Goal: Information Seeking & Learning: Understand process/instructions

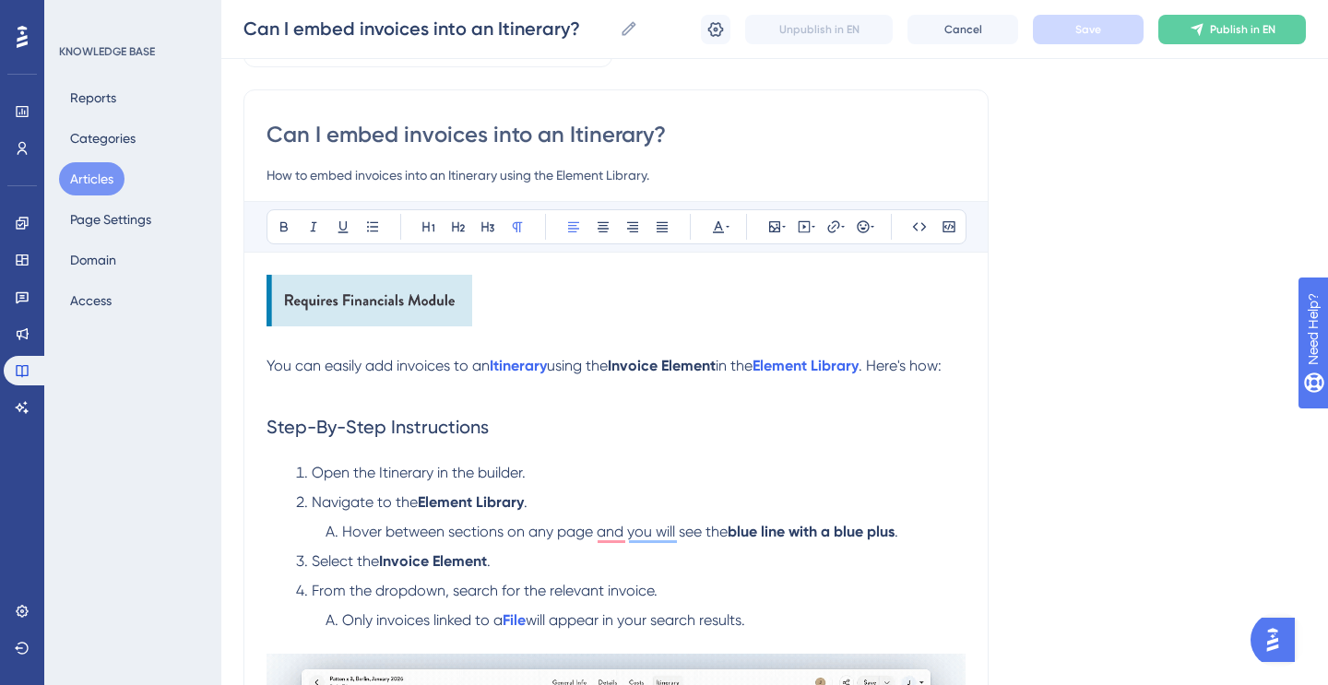
scroll to position [120, 0]
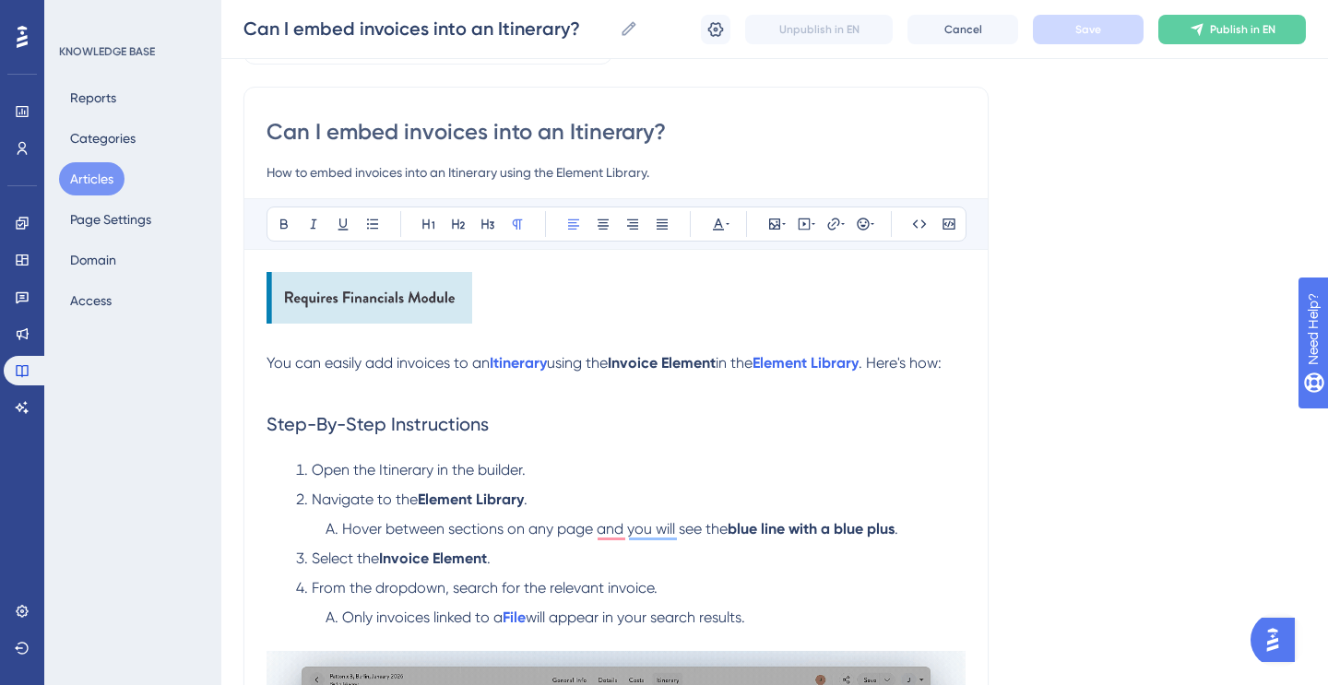
click at [515, 134] on input "Can I embed invoices into an Itinerary?" at bounding box center [616, 132] width 699 height 30
type input "Can I embed invoices in an Itinerary?"
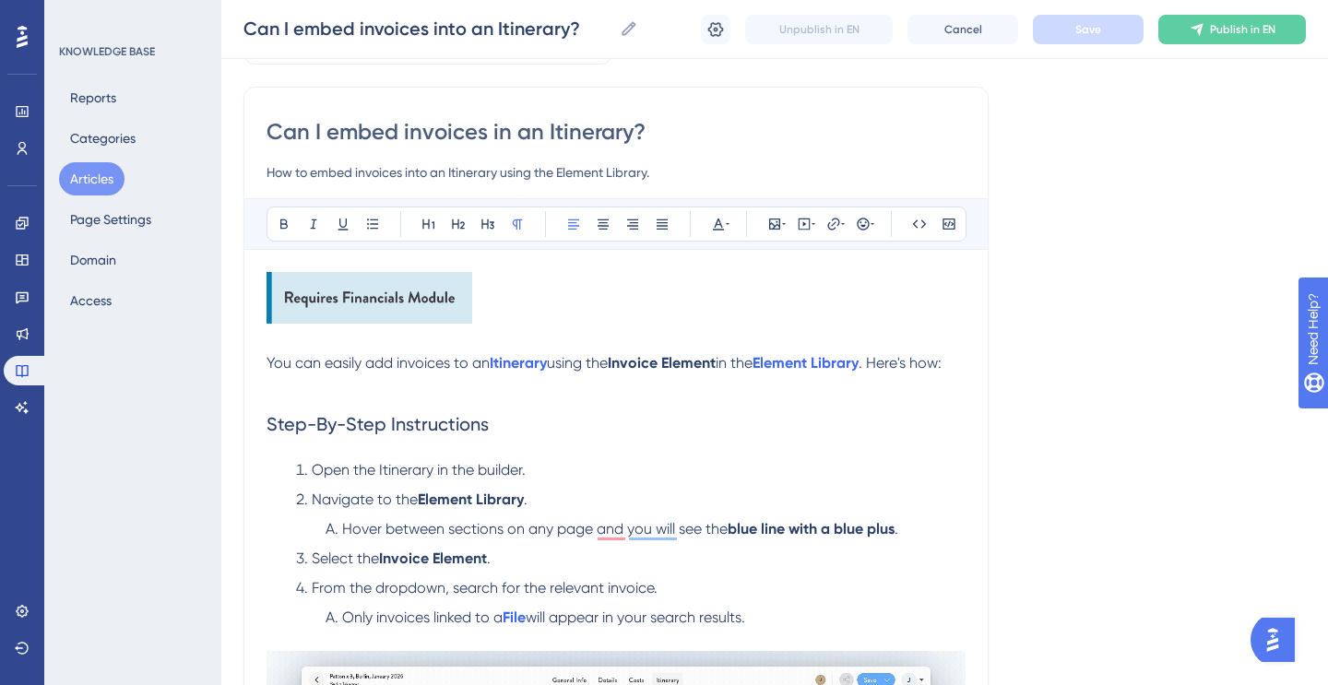
type input "Can I embed invoices in an Itinerary?"
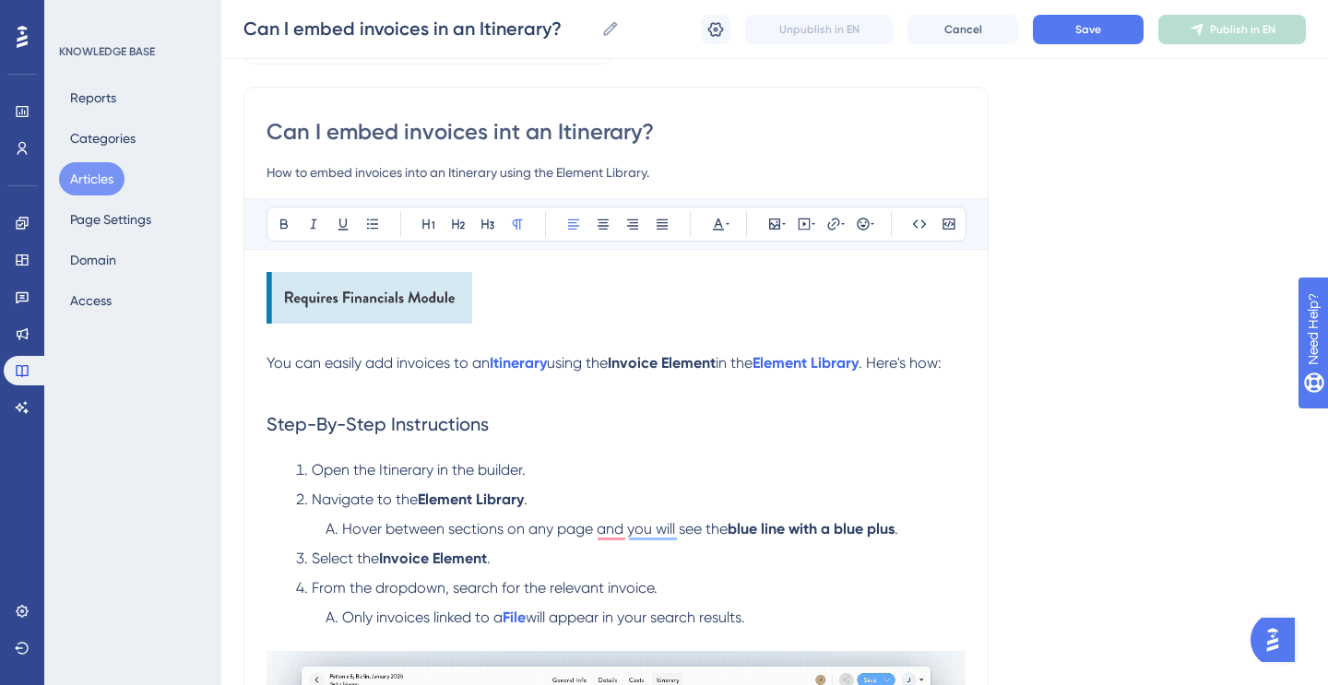
type input "Can I embed invoices into an Itinerary?"
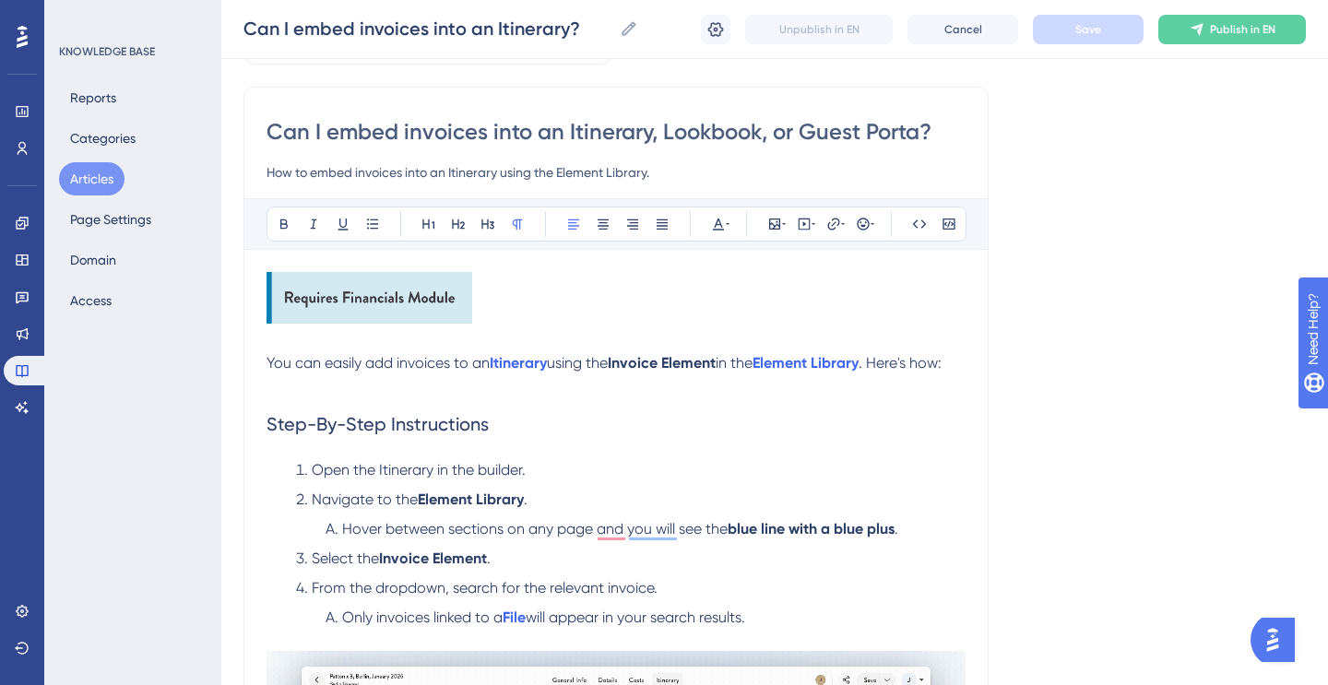
type input "Can I embed invoices into an Itinerary, Lookbook, or Guest Portal?"
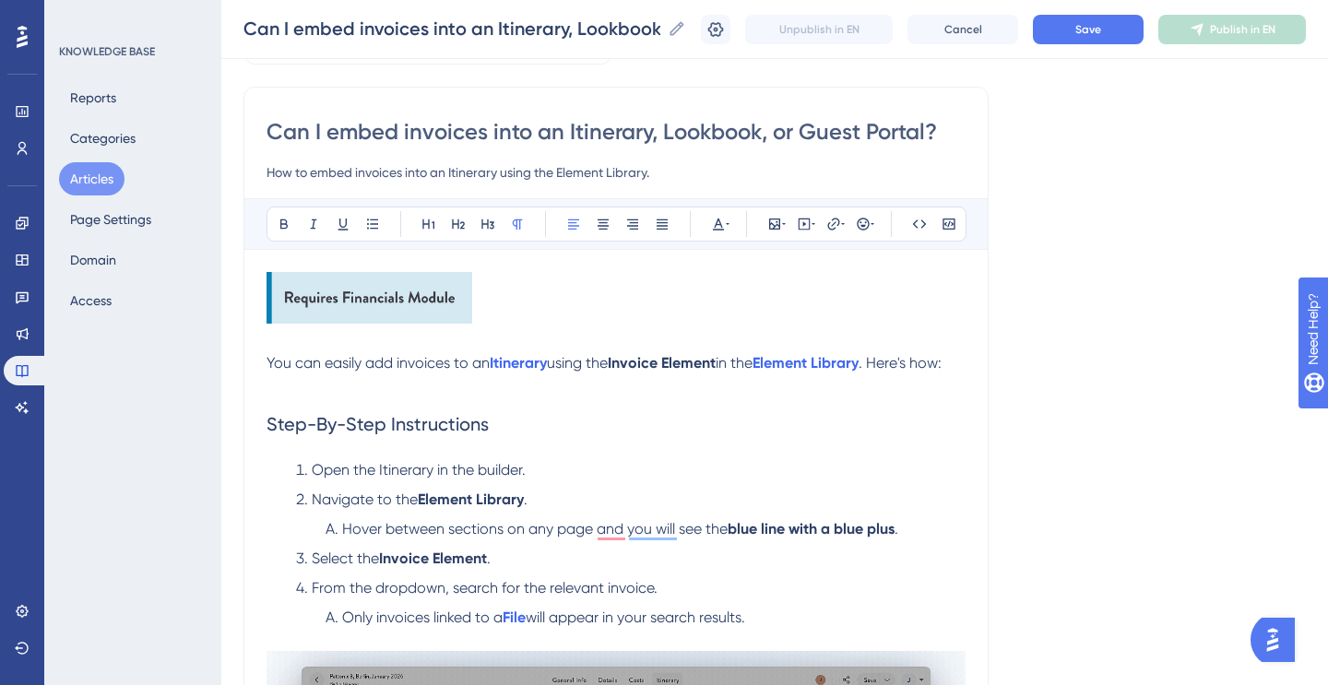
type input "Can I embed invoices into an Itinerary, Lookbook, or Guest Portal?"
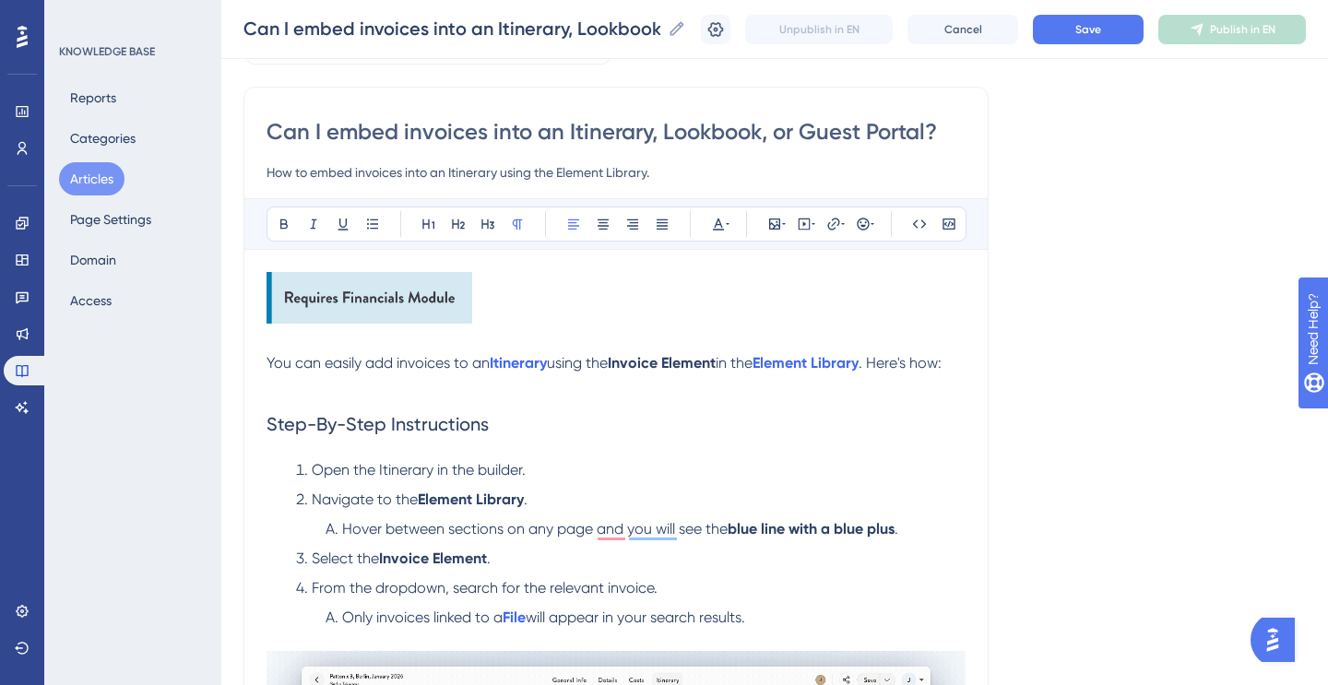
click at [268, 172] on input "How to embed invoices into an Itinerary using the Element Library." at bounding box center [616, 172] width 699 height 22
type input "The answer is yes! Here's how to embed invoices into an Itinerary using the Ele…"
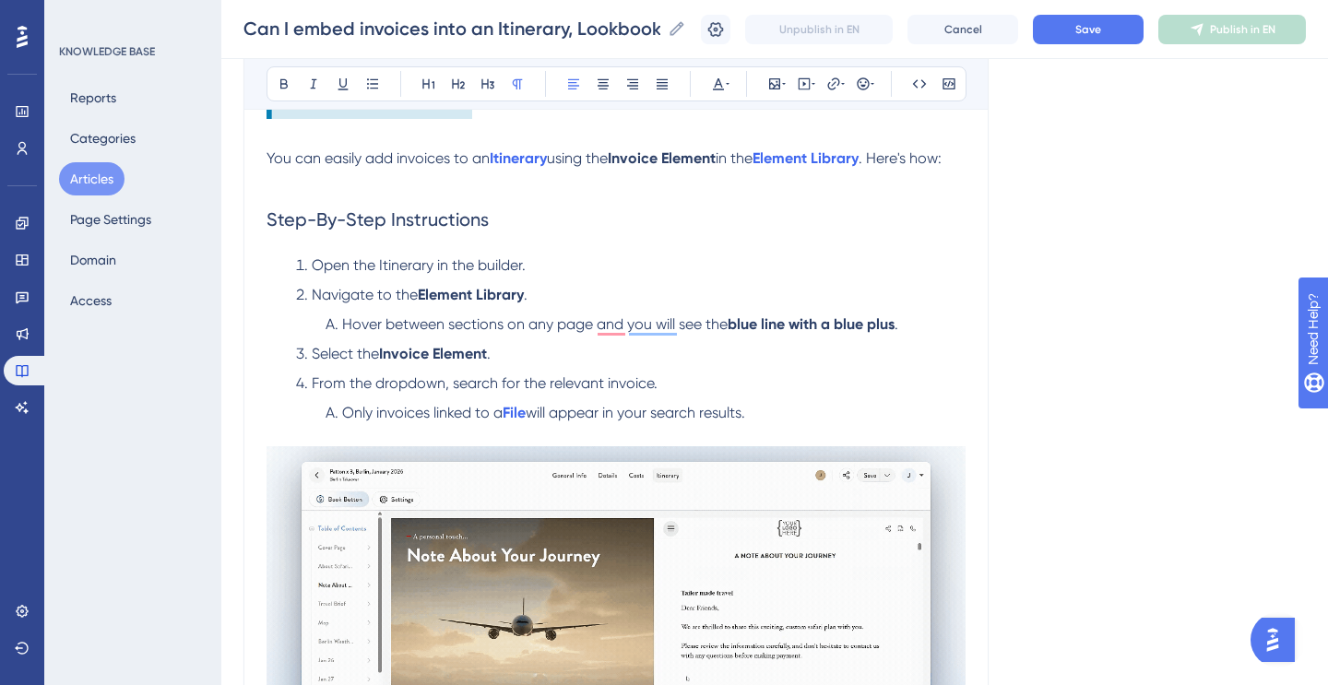
scroll to position [331, 0]
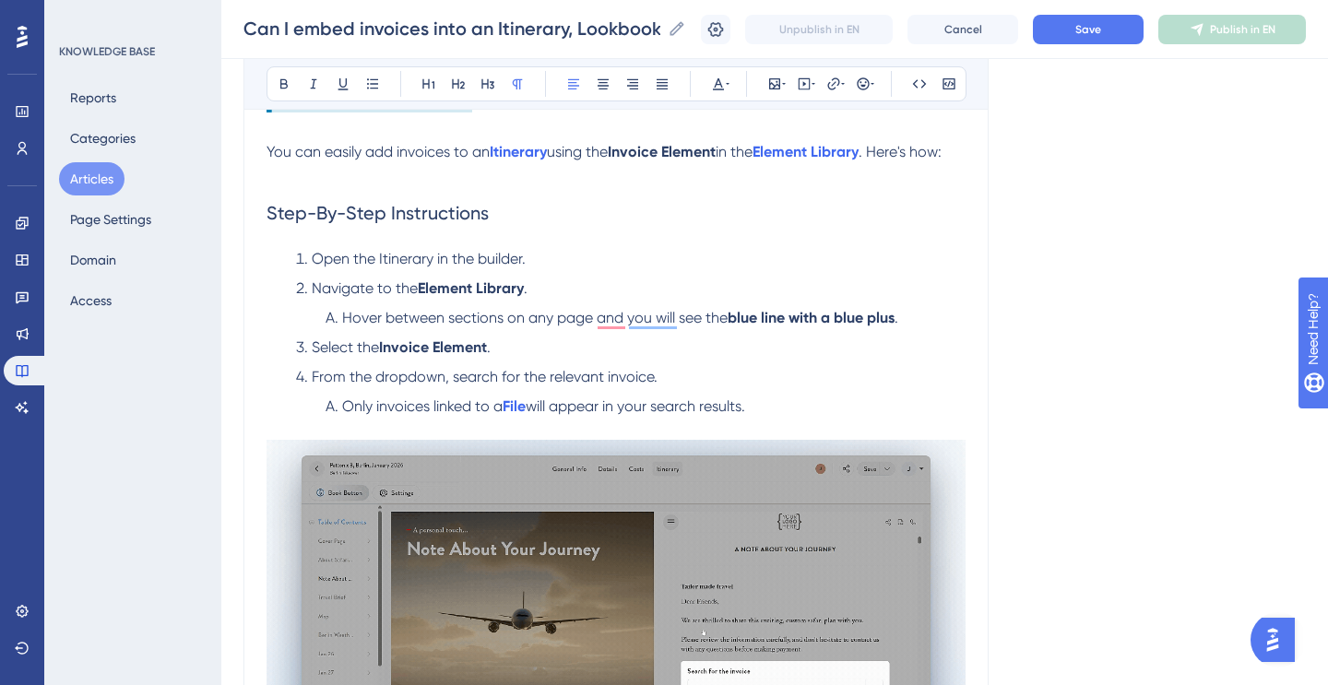
click at [488, 153] on span "You can easily add invoices to an" at bounding box center [378, 152] width 223 height 18
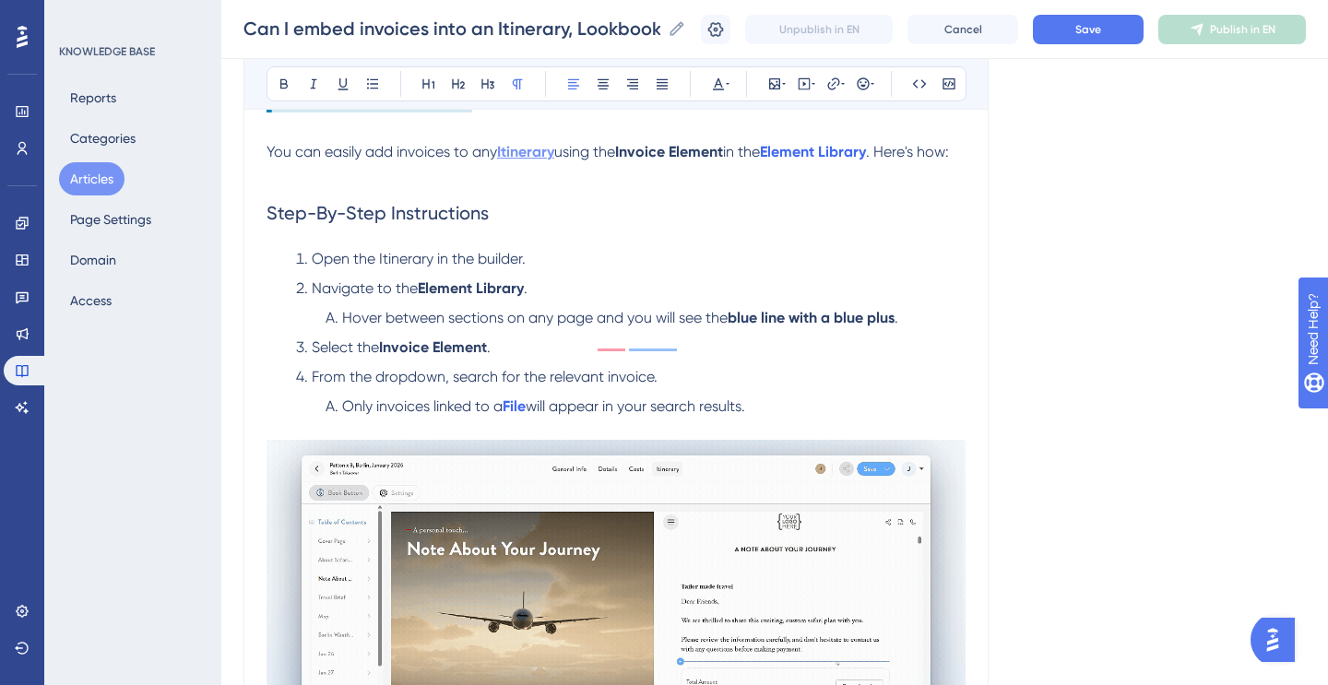
click at [554, 154] on strong "Itinerary" at bounding box center [525, 152] width 57 height 18
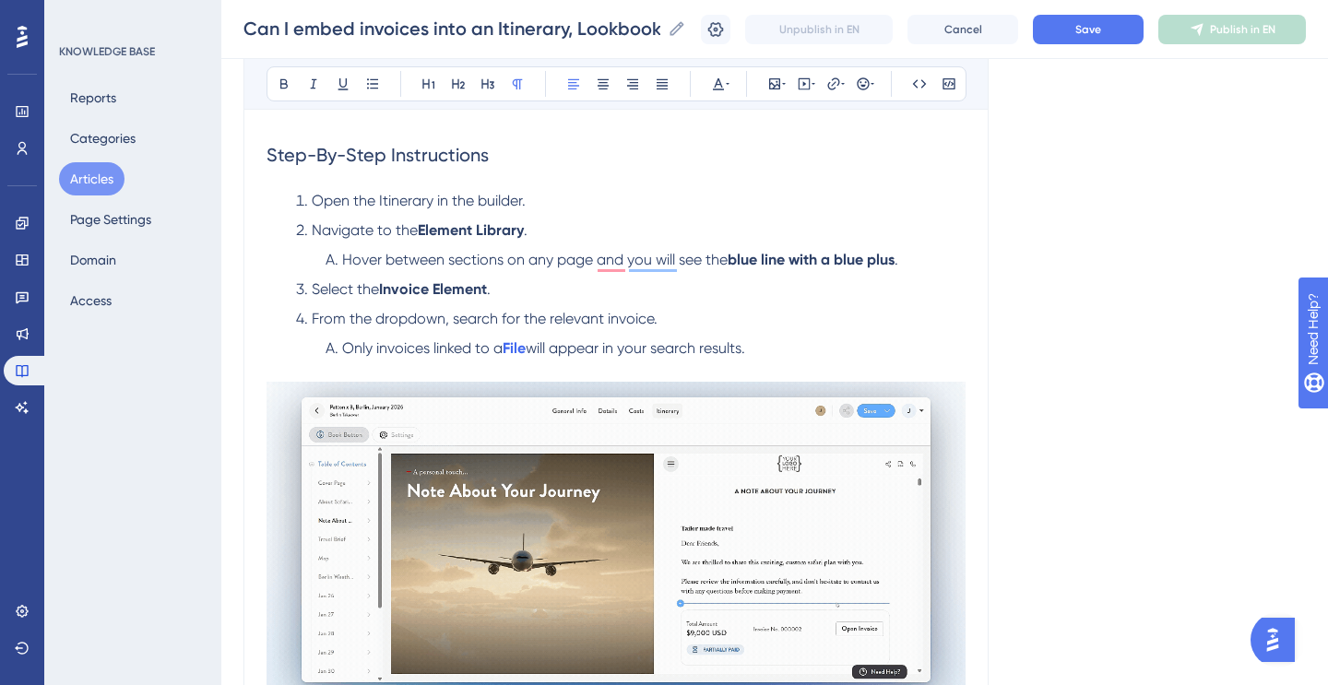
scroll to position [294, 0]
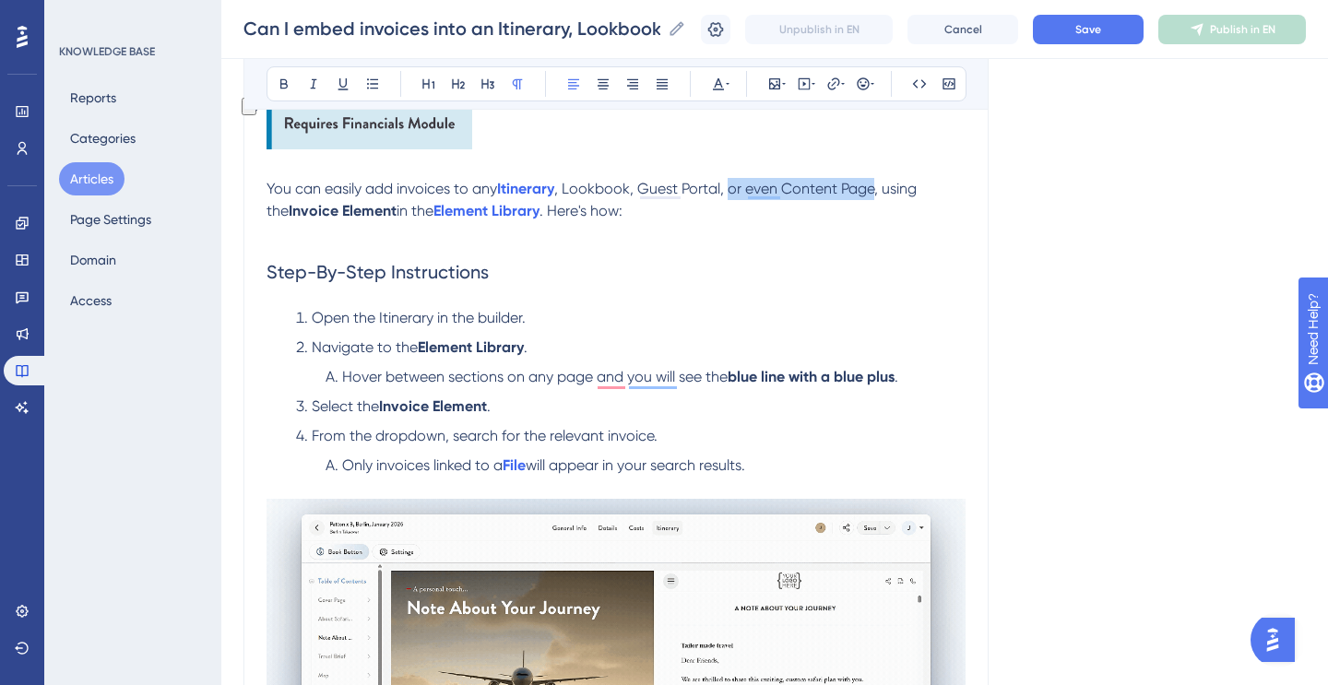
drag, startPoint x: 879, startPoint y: 190, endPoint x: 731, endPoint y: 194, distance: 147.6
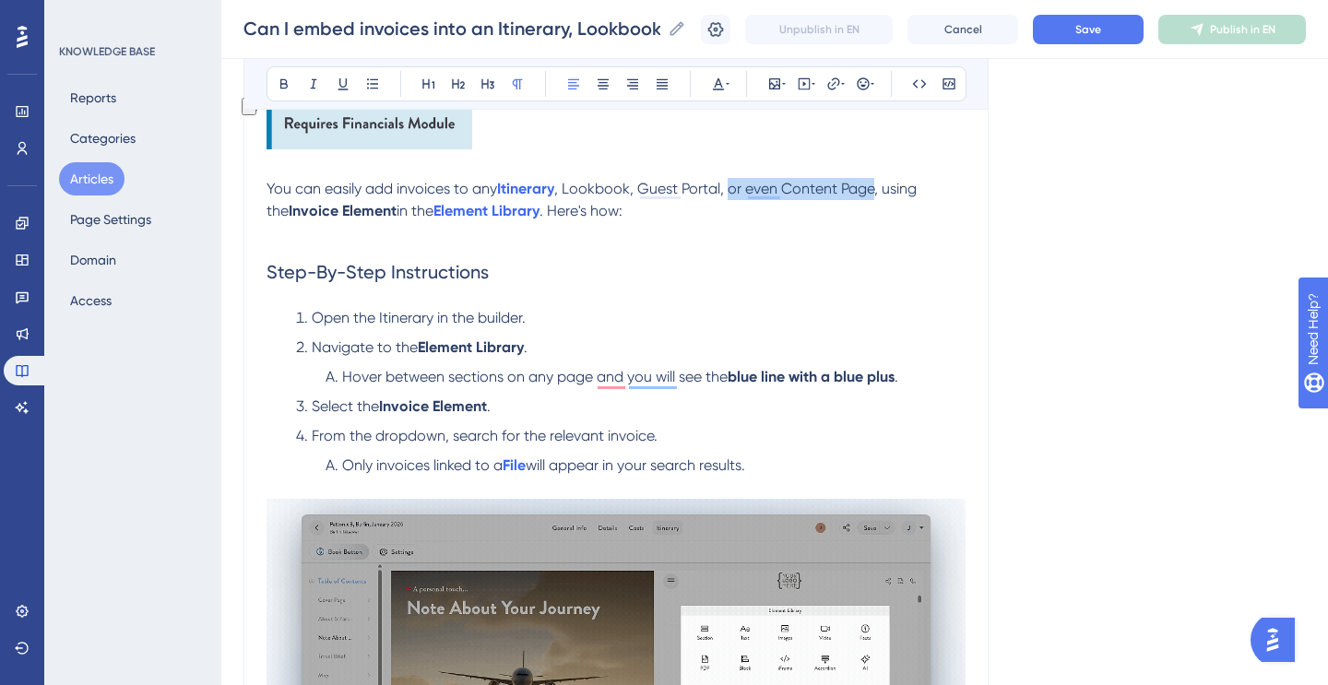
click at [731, 194] on span ", Lookbook, Guest Portal, or even Content Page, using the" at bounding box center [594, 200] width 654 height 40
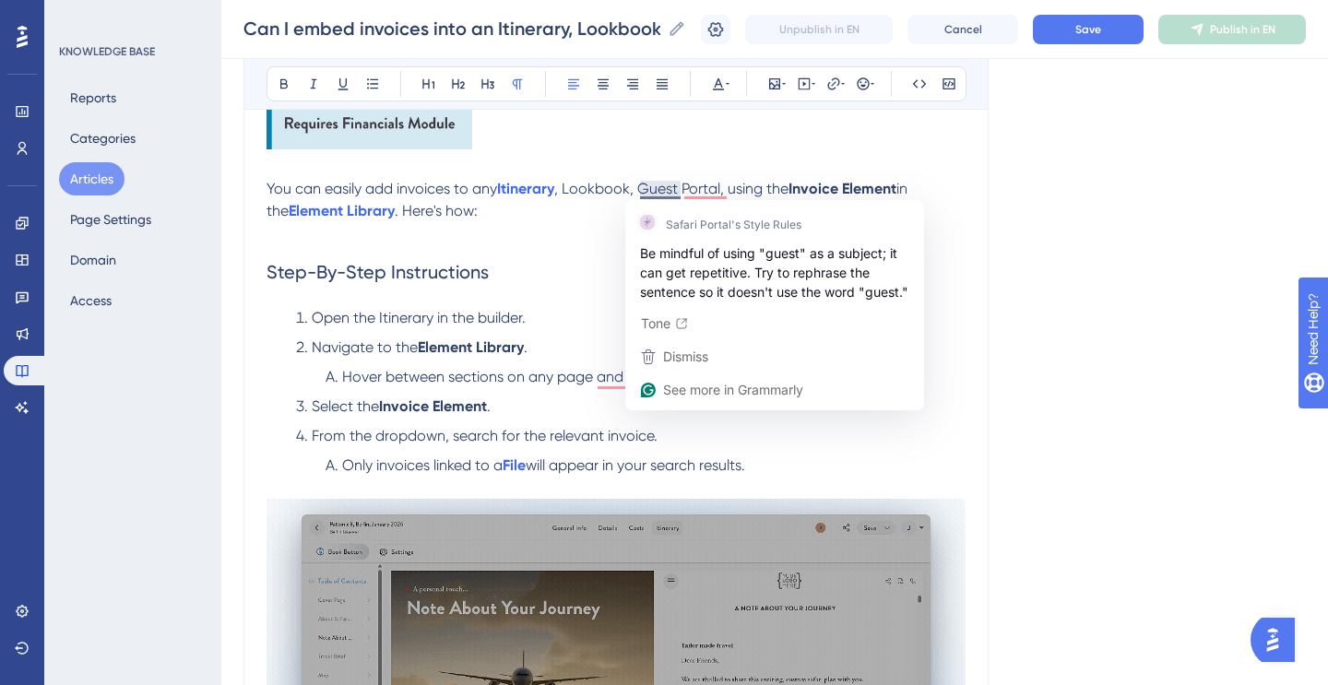
click at [635, 192] on span ", Lookbook, Guest Portal, using the" at bounding box center [671, 189] width 234 height 18
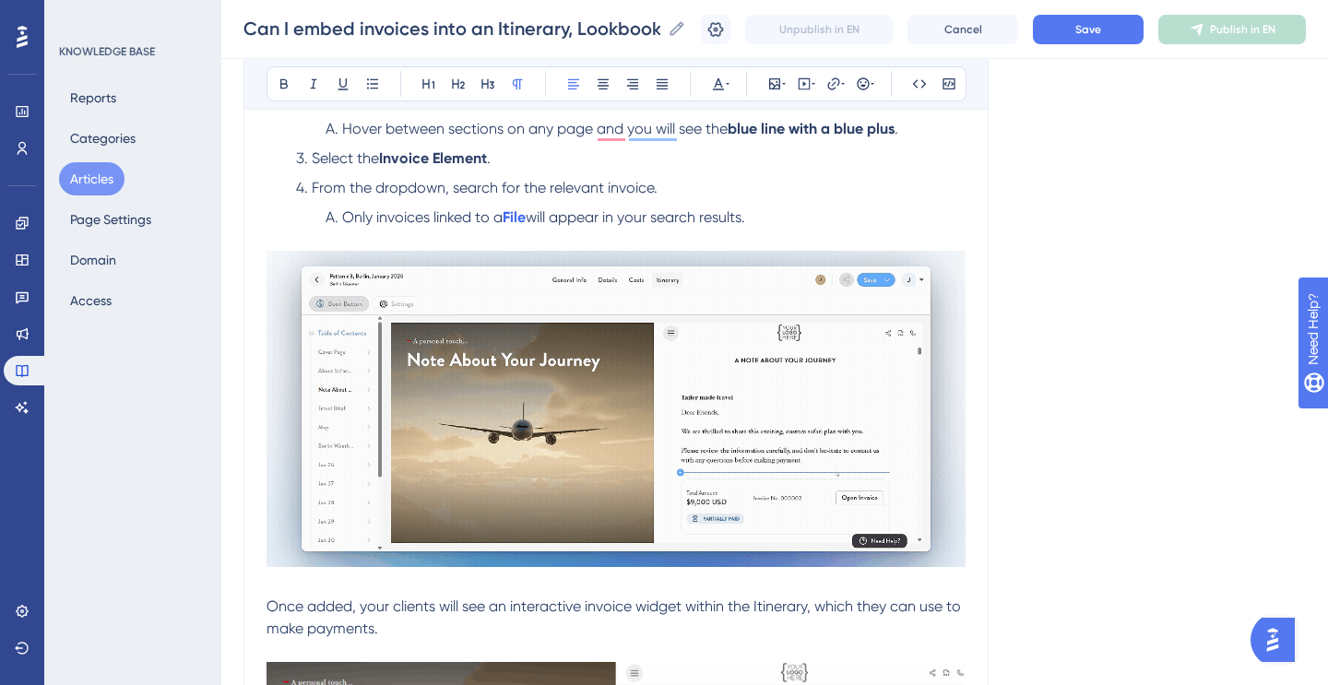
scroll to position [566, 0]
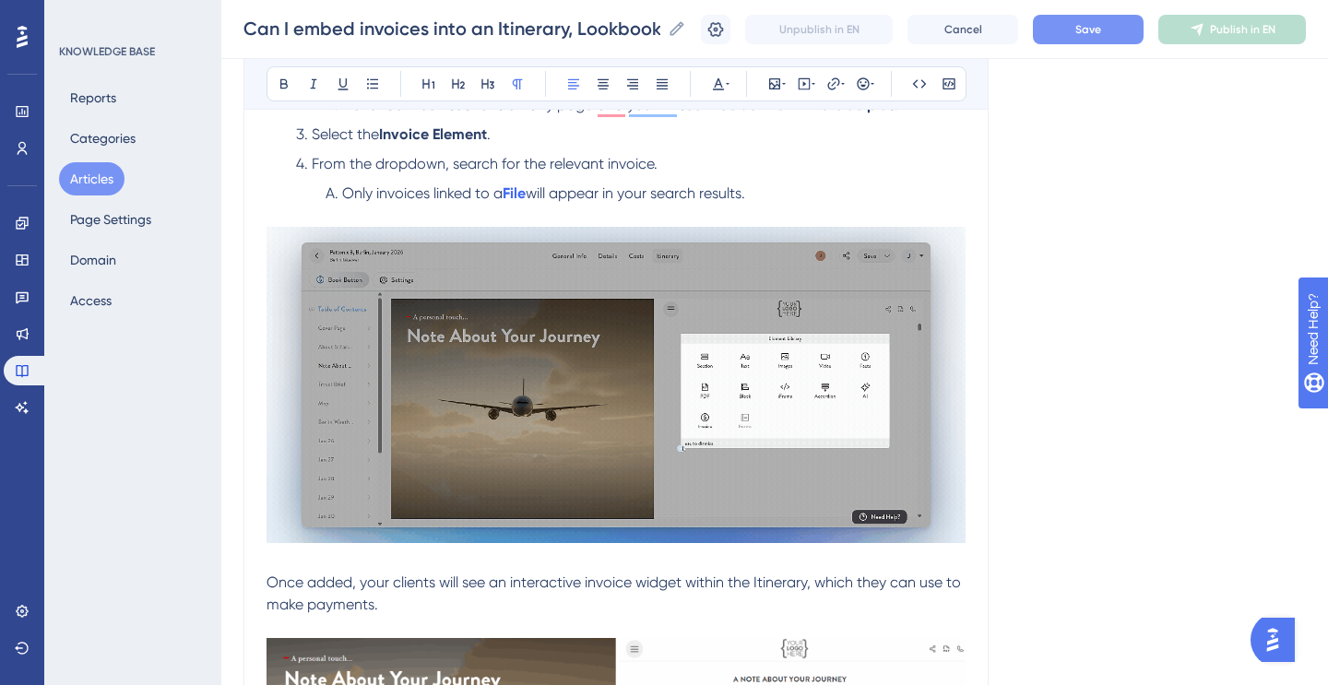
click at [1101, 29] on button "Save" at bounding box center [1088, 30] width 111 height 30
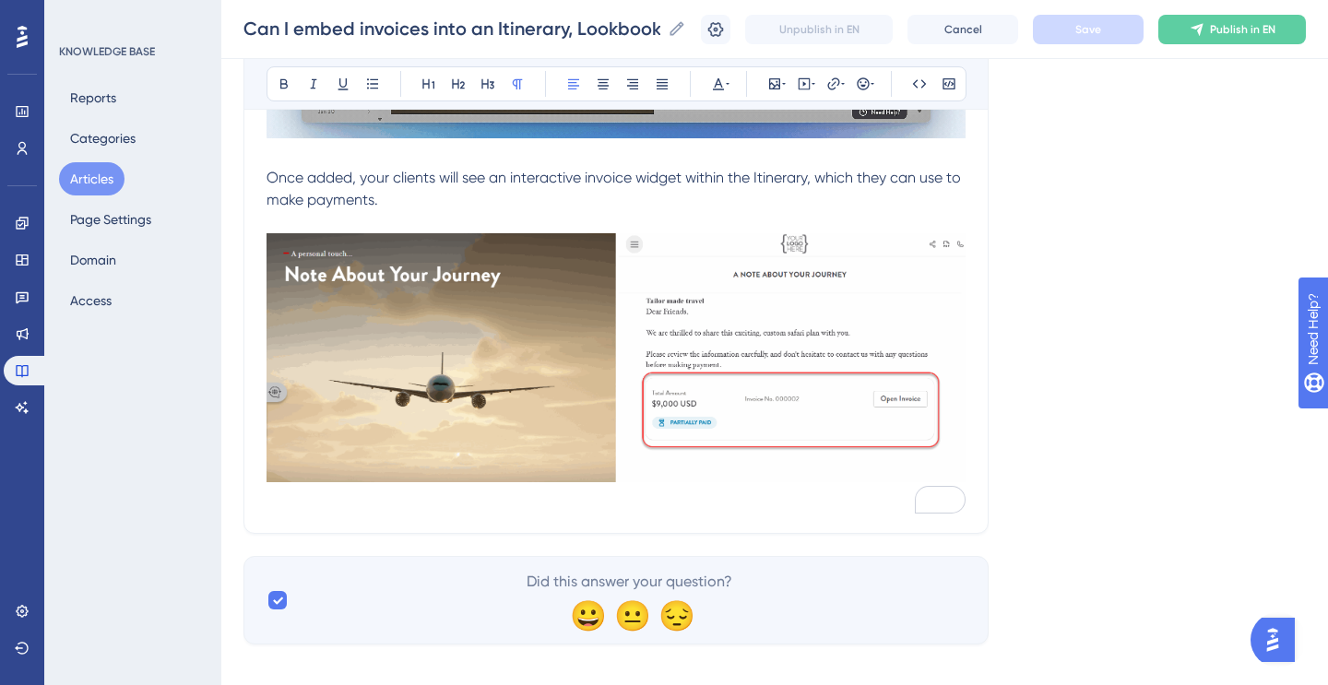
scroll to position [991, 0]
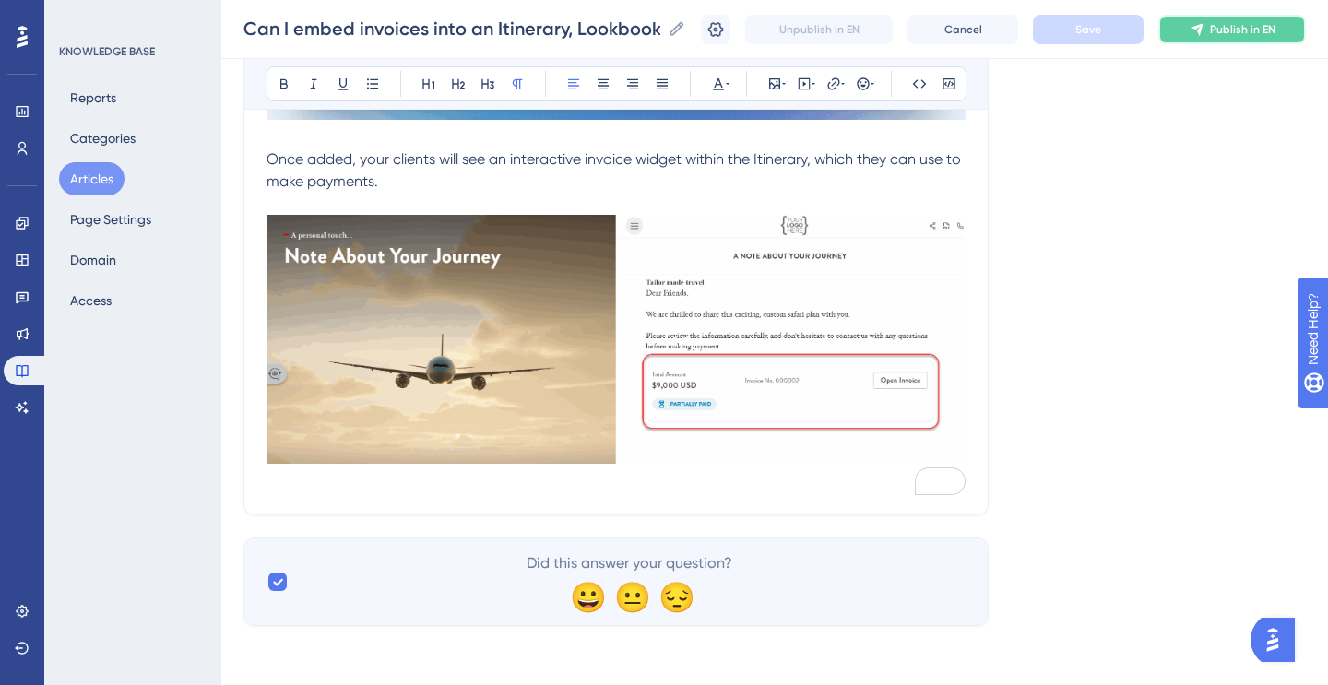
click at [1219, 26] on span "Publish in EN" at bounding box center [1242, 29] width 65 height 15
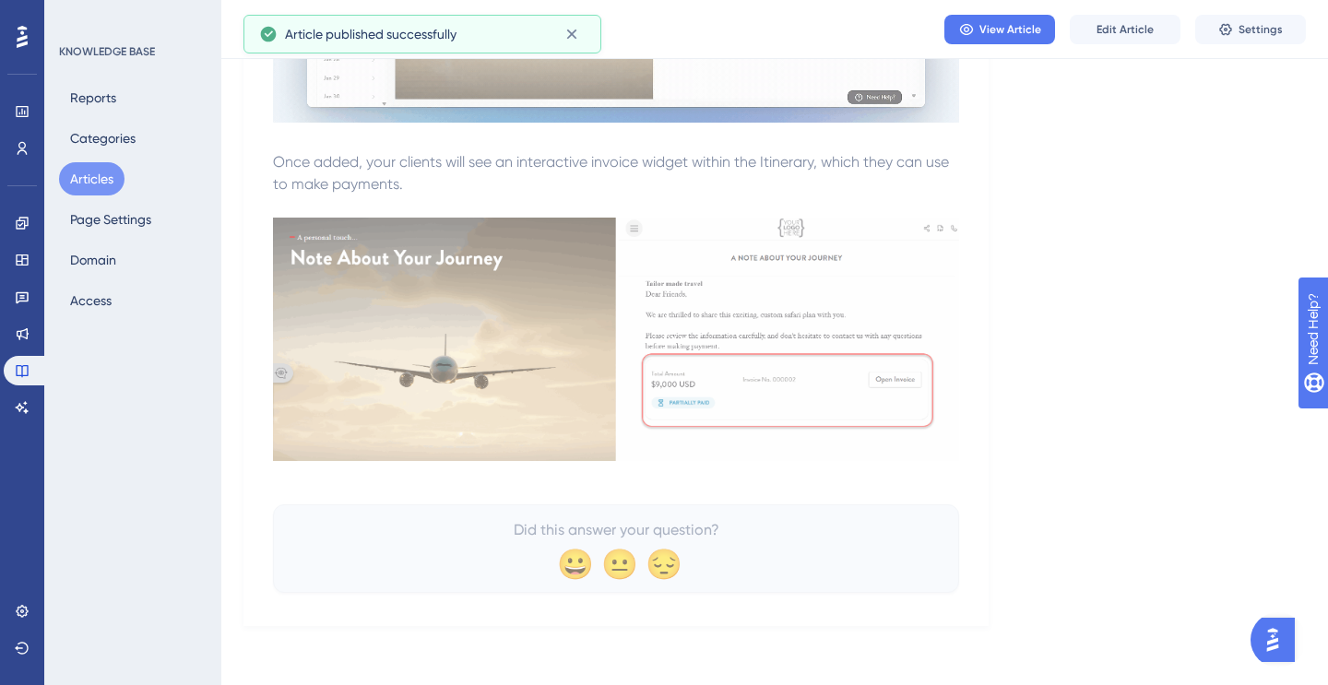
scroll to position [909, 0]
